Goal: Find specific page/section: Find specific page/section

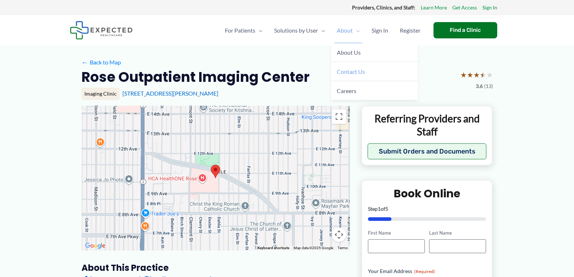
click at [359, 74] on span "Contact Us" at bounding box center [351, 71] width 28 height 7
click at [353, 70] on span "Contact Us" at bounding box center [351, 71] width 28 height 7
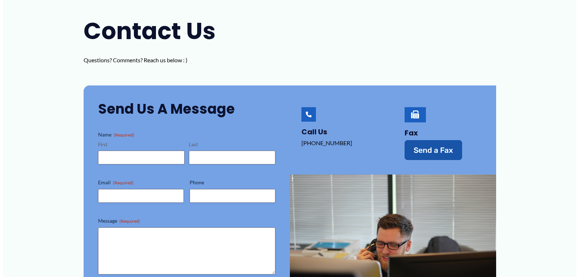
scroll to position [72, 0]
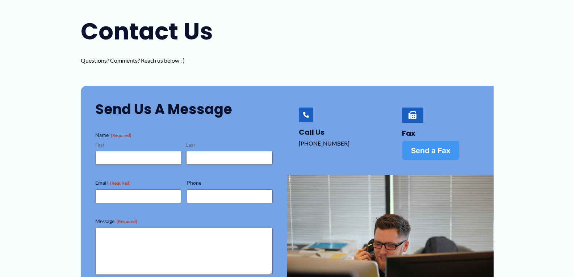
click at [428, 142] on link "Send a Fax" at bounding box center [431, 151] width 58 height 20
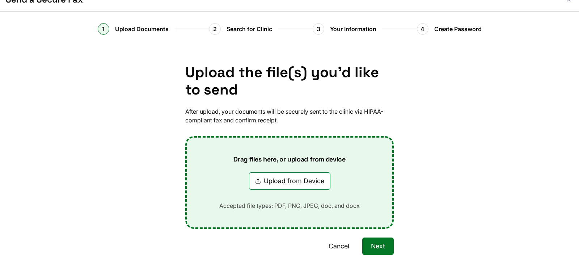
scroll to position [0, 0]
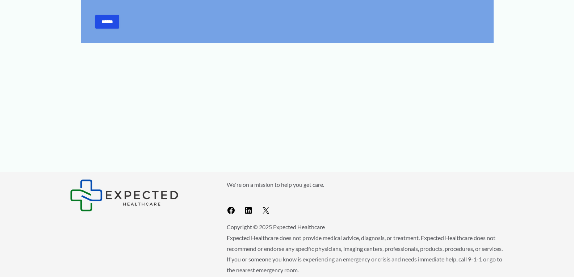
scroll to position [114, 0]
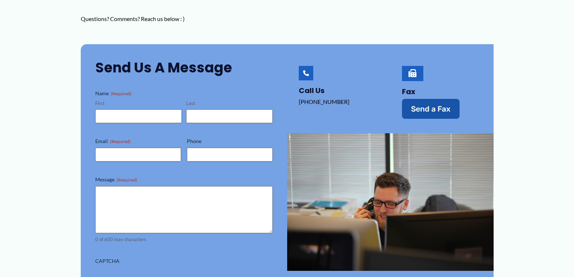
click at [414, 68] on div at bounding box center [413, 73] width 22 height 15
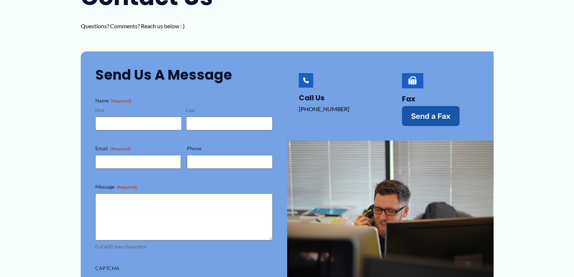
scroll to position [0, 0]
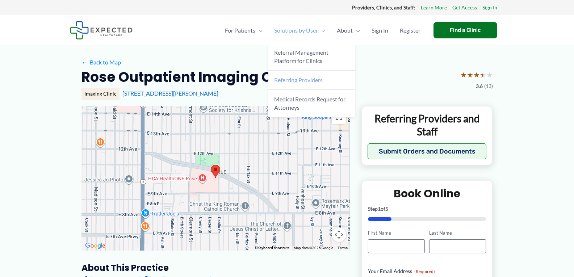
click at [289, 78] on span "Referring Providers" at bounding box center [298, 79] width 49 height 7
